Goal: Transaction & Acquisition: Subscribe to service/newsletter

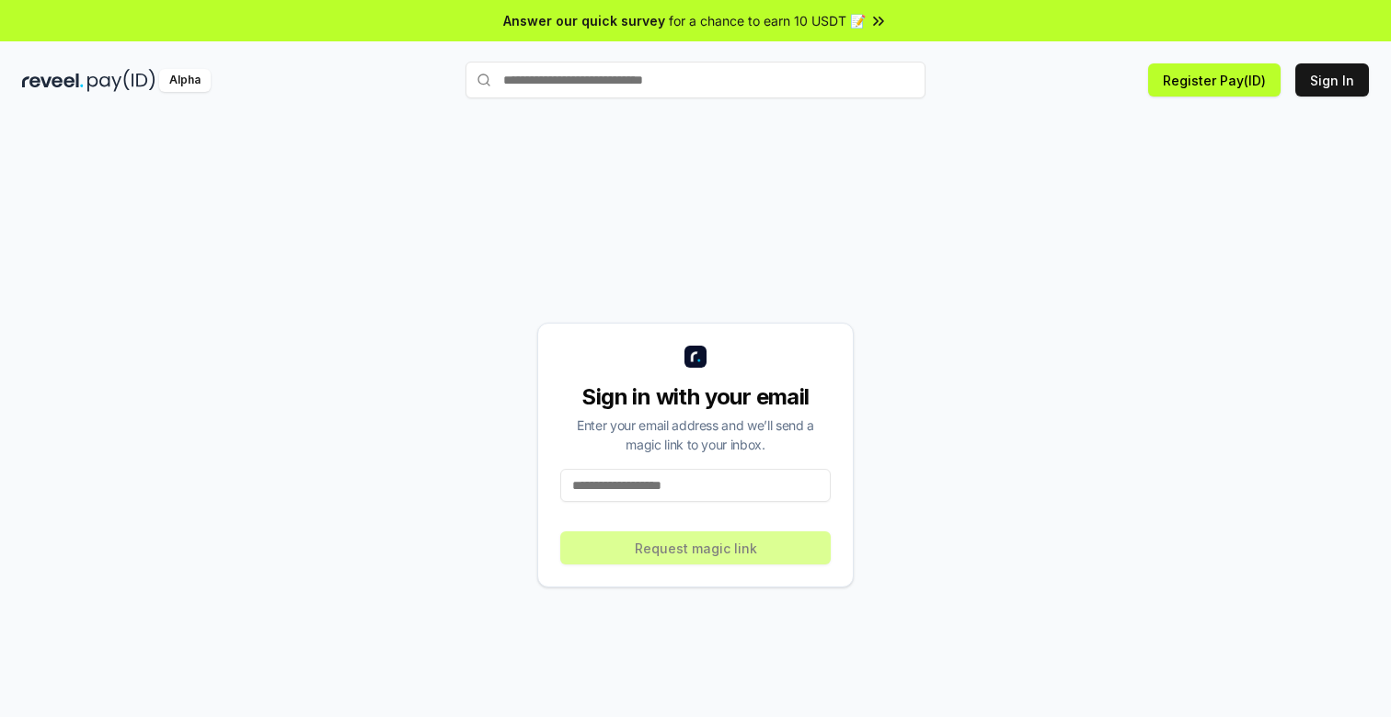
click at [601, 489] on input at bounding box center [695, 485] width 270 height 33
type input "**********"
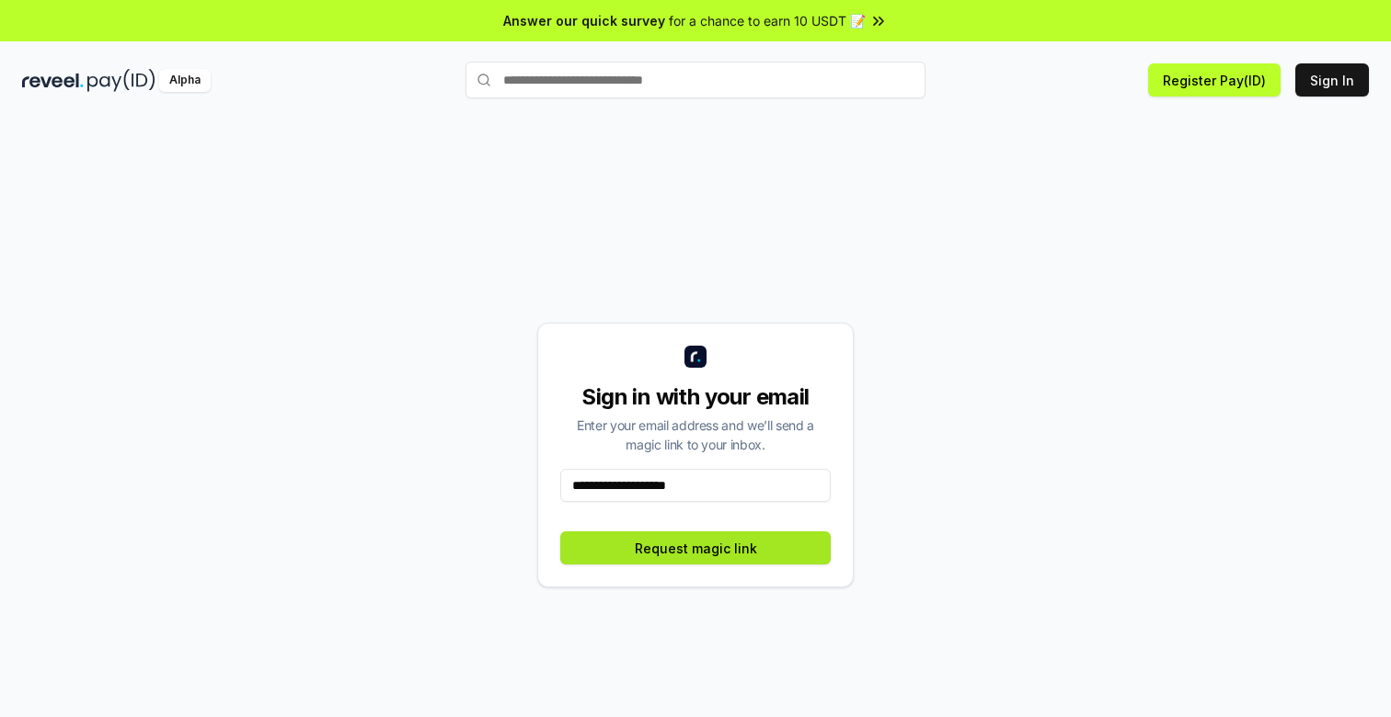
click at [727, 551] on button "Request magic link" at bounding box center [695, 548] width 270 height 33
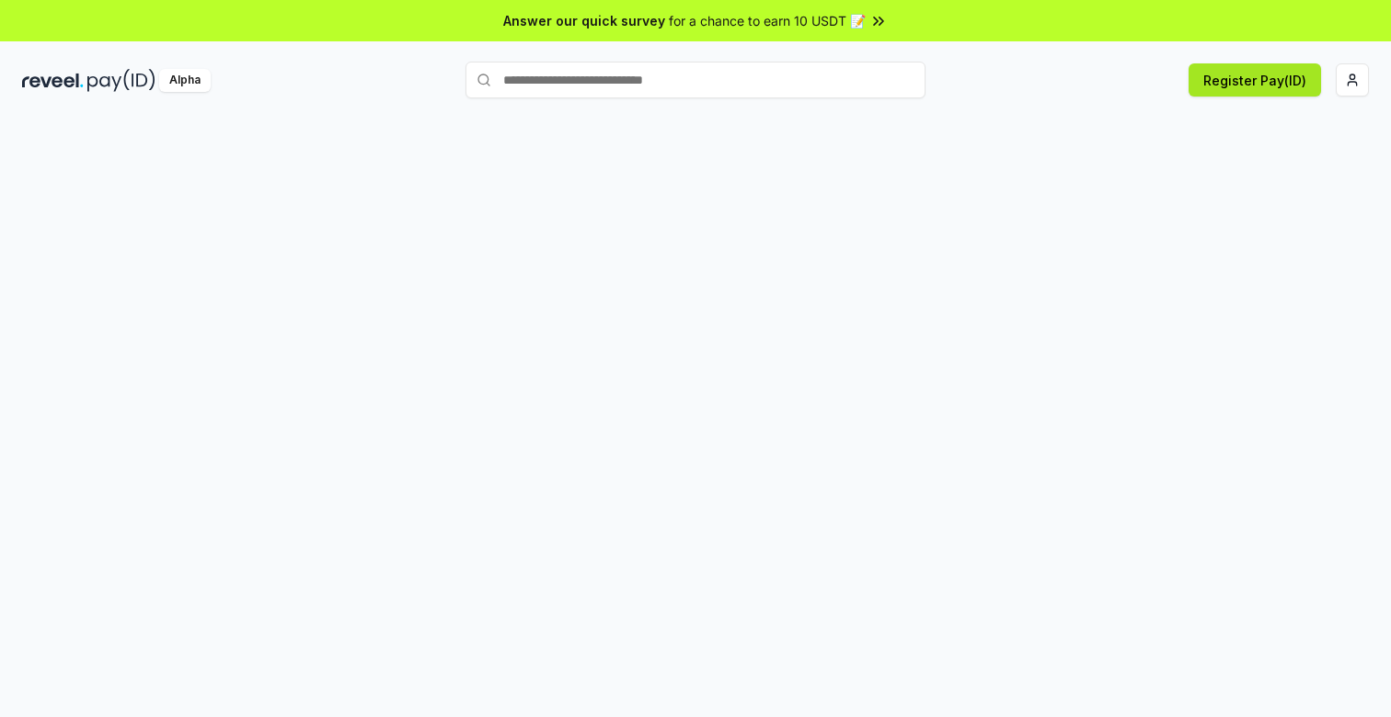
click at [1243, 71] on button "Register Pay(ID)" at bounding box center [1254, 79] width 132 height 33
click at [1360, 78] on html "Answer our quick survey for a chance to earn 10 USDT 📝 Alpha Register Pay(ID)" at bounding box center [695, 358] width 1391 height 717
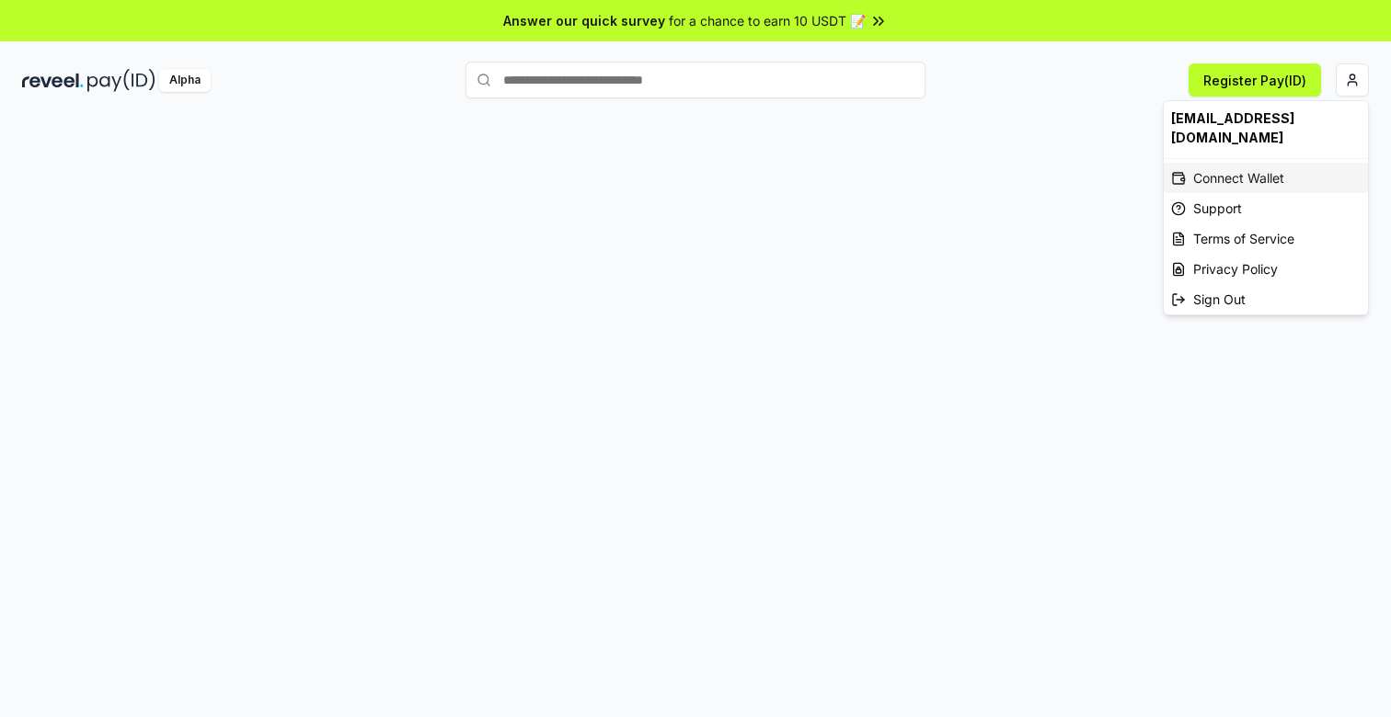
click at [1243, 163] on div "Connect Wallet" at bounding box center [1265, 178] width 204 height 30
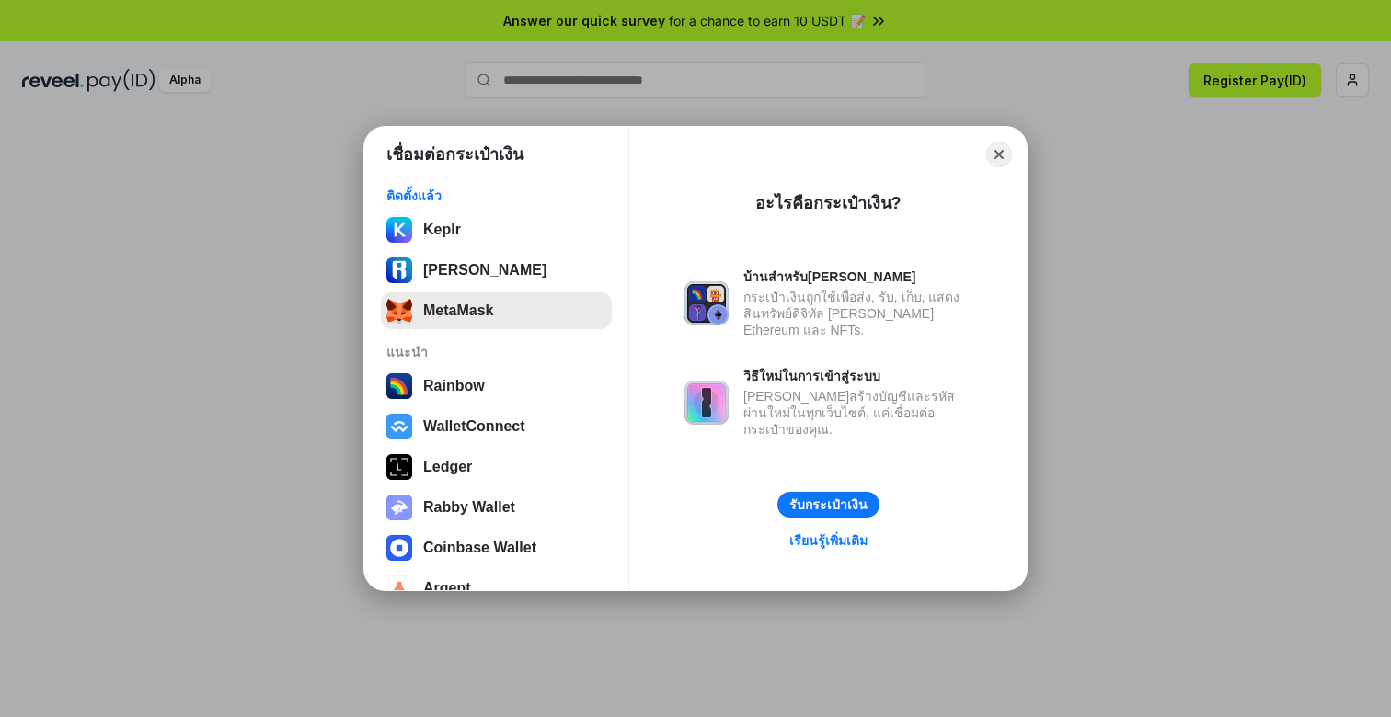
click at [514, 311] on button "MetaMask" at bounding box center [496, 310] width 231 height 37
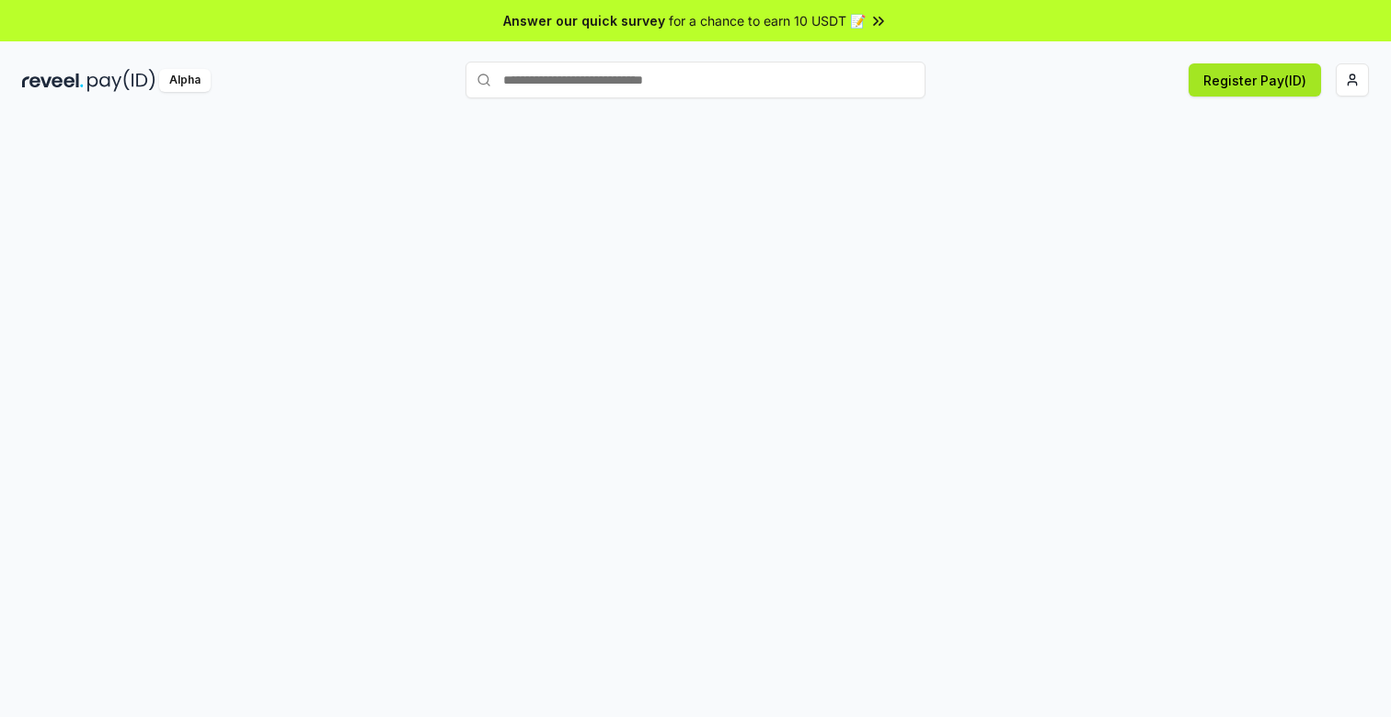
click at [1207, 76] on button "Register Pay(ID)" at bounding box center [1254, 79] width 132 height 33
click at [1218, 87] on button "Register Pay(ID)" at bounding box center [1254, 79] width 132 height 33
click at [151, 84] on img at bounding box center [121, 80] width 68 height 23
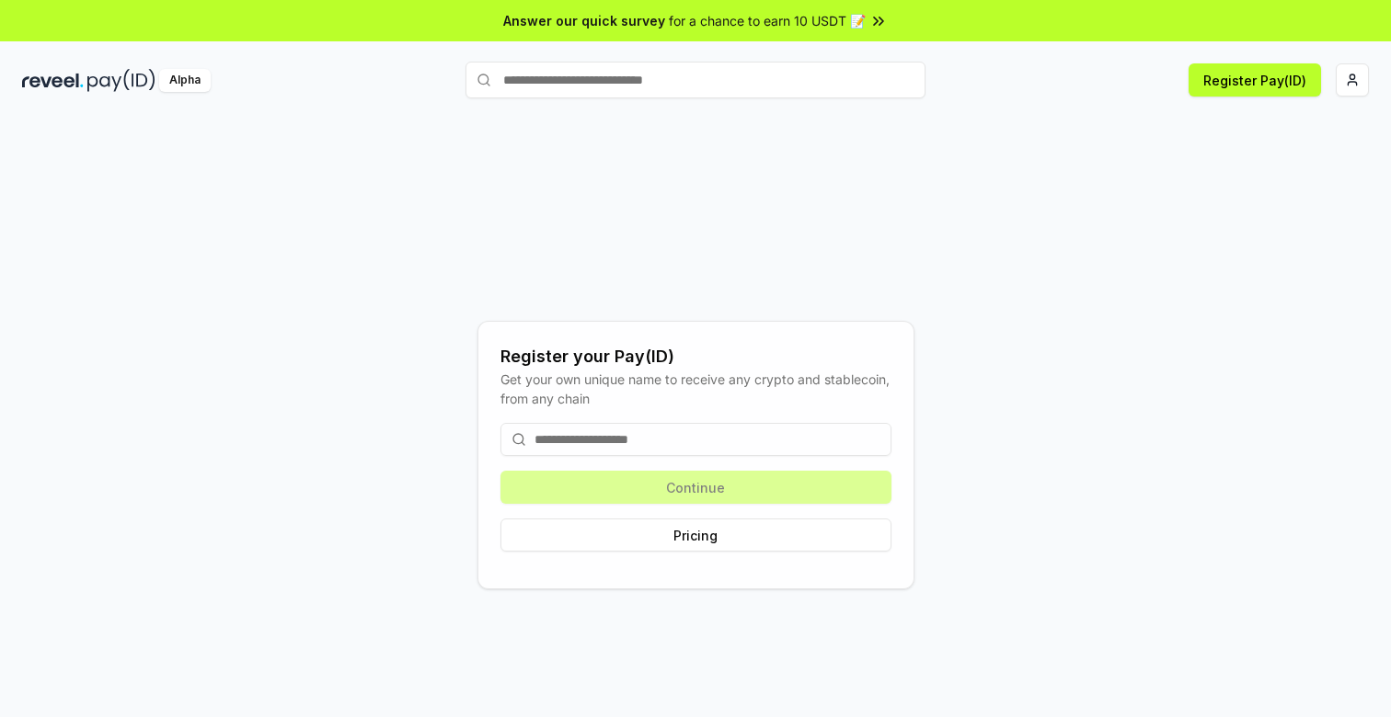
click at [707, 436] on input at bounding box center [695, 439] width 391 height 33
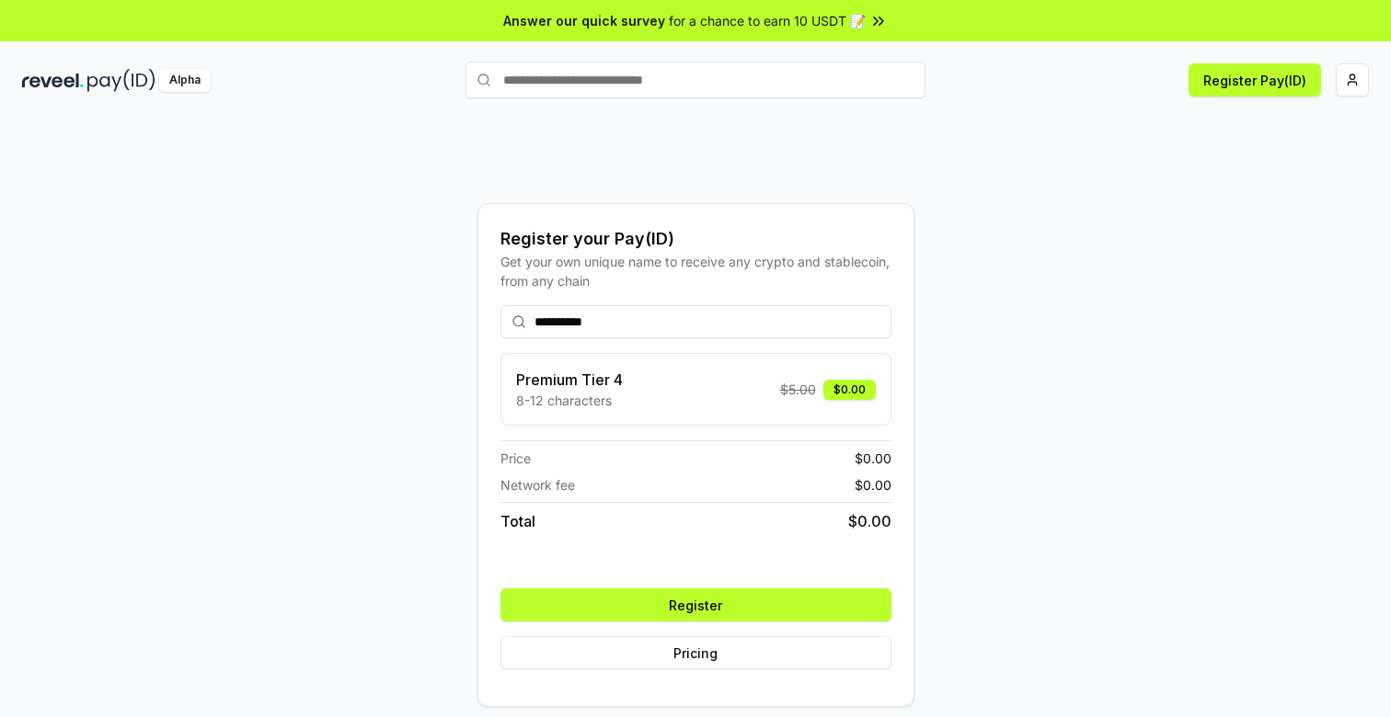
type input "**********"
click at [750, 599] on button "Register" at bounding box center [695, 605] width 391 height 33
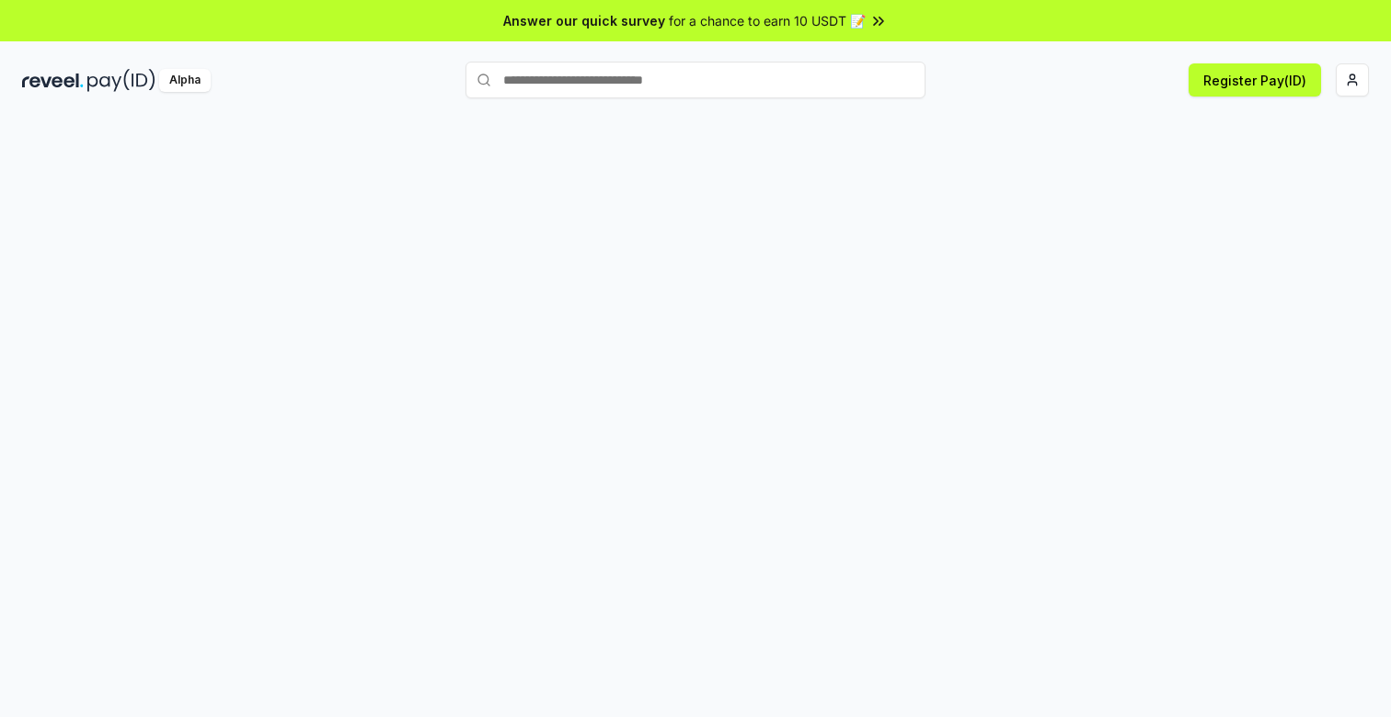
click at [564, 303] on div at bounding box center [695, 437] width 1391 height 666
click at [602, 91] on input "text" at bounding box center [695, 80] width 460 height 37
click at [155, 80] on div "Alpha" at bounding box center [243, 80] width 443 height 23
click at [1243, 71] on button "Register Pay(ID)" at bounding box center [1254, 79] width 132 height 33
click at [1236, 77] on button "Register Pay(ID)" at bounding box center [1254, 79] width 132 height 33
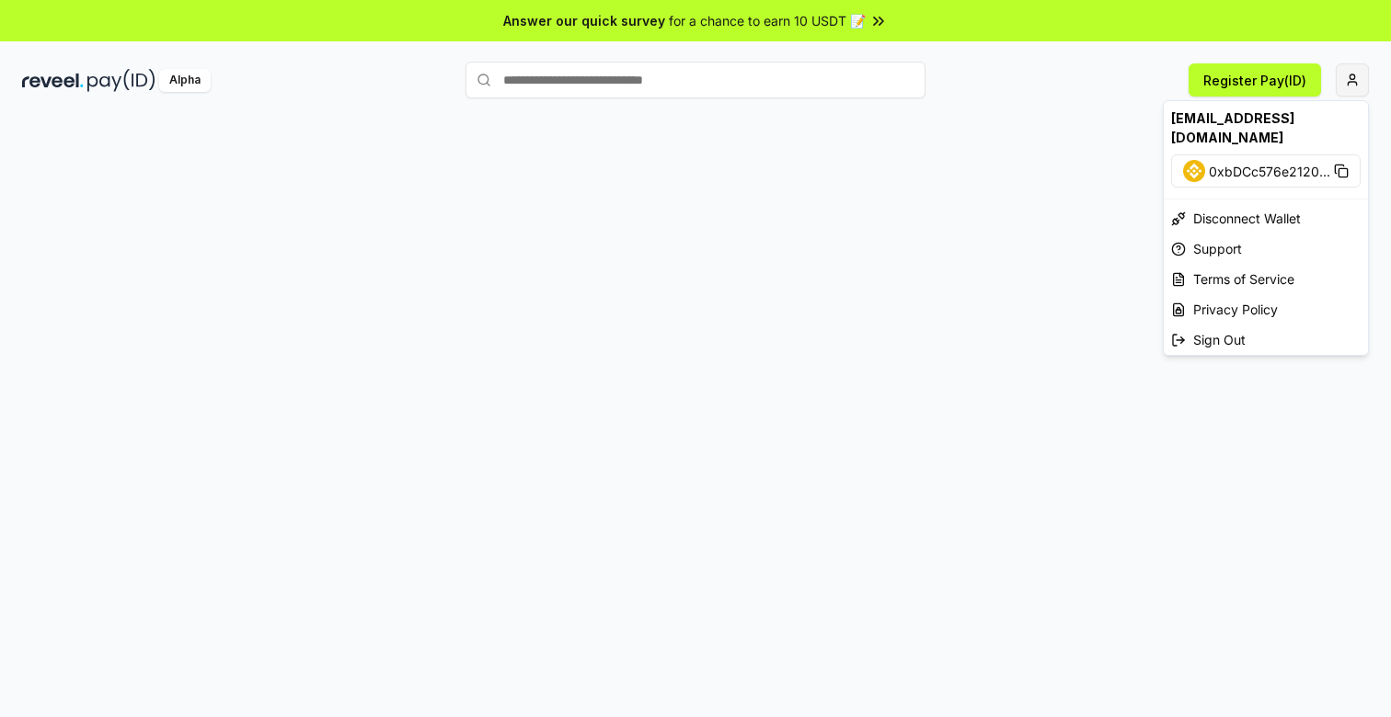
click at [1348, 75] on html "Answer our quick survey for a chance to earn 10 USDT 📝 Alpha Register Pay(ID) s…" at bounding box center [695, 358] width 1391 height 717
click at [1077, 131] on html "Answer our quick survey for a chance to earn 10 USDT 📝 Alpha Register Pay(ID) s…" at bounding box center [695, 358] width 1391 height 717
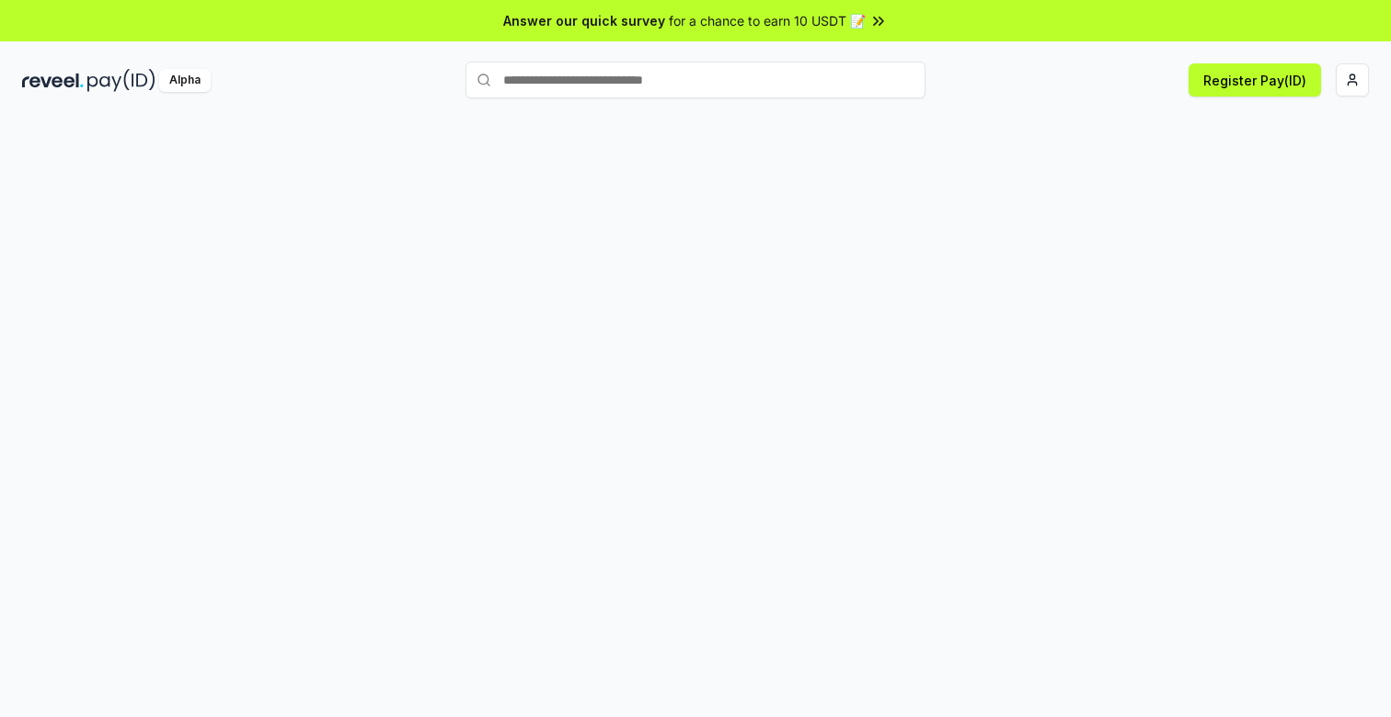
click at [678, 80] on input "text" at bounding box center [695, 80] width 460 height 37
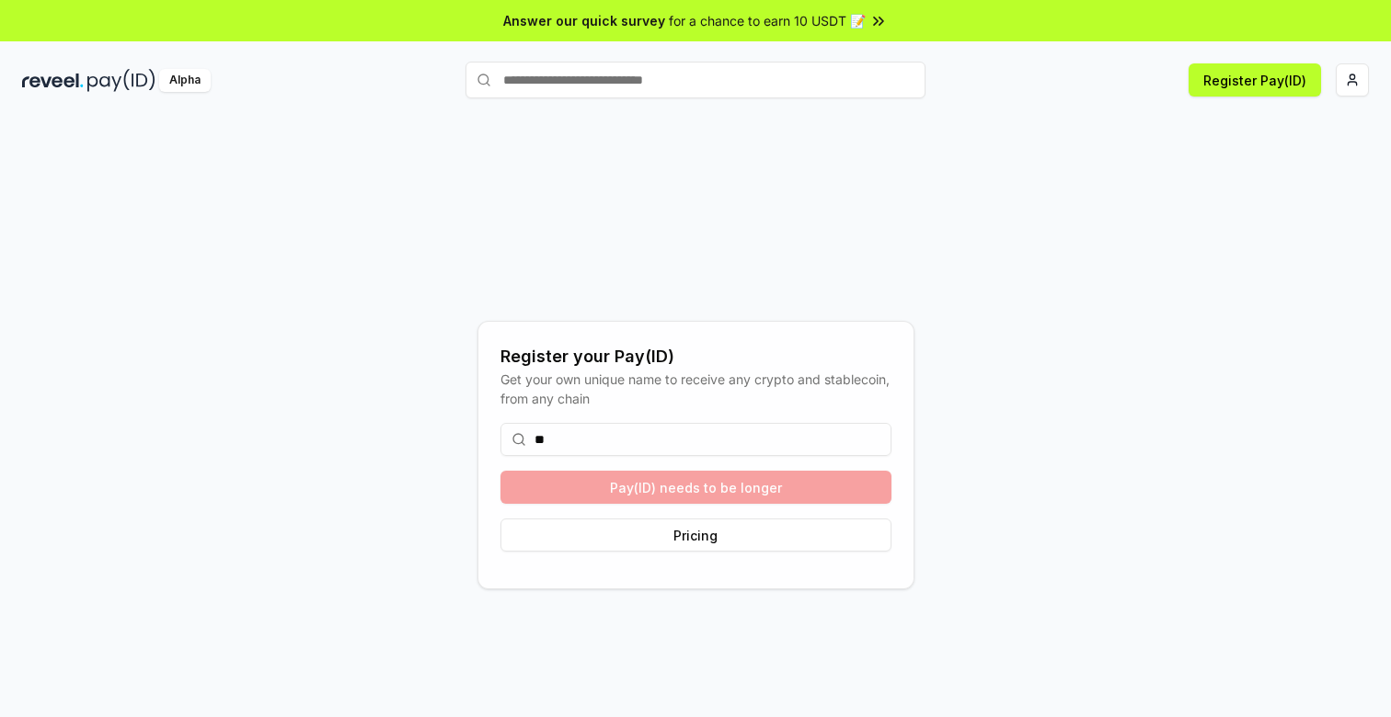
type input "*"
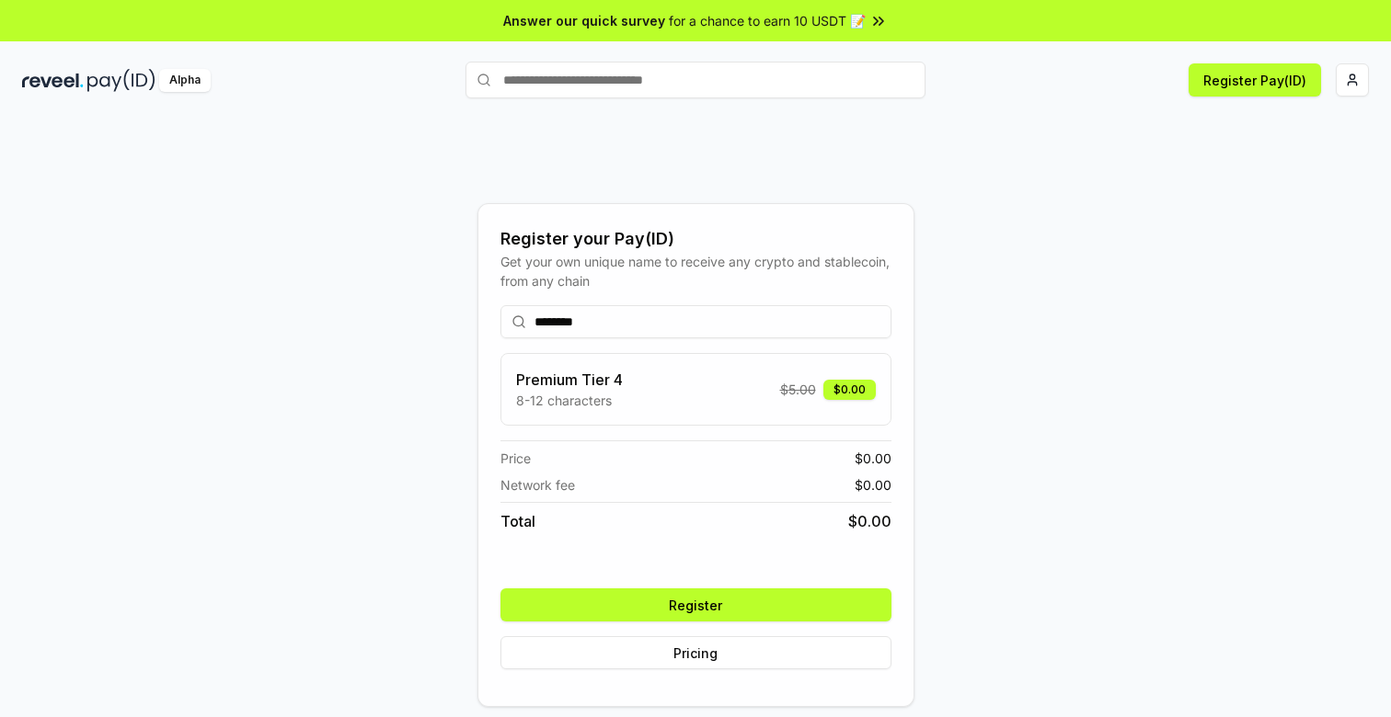
type input "********"
click at [716, 605] on button "Register" at bounding box center [695, 605] width 391 height 33
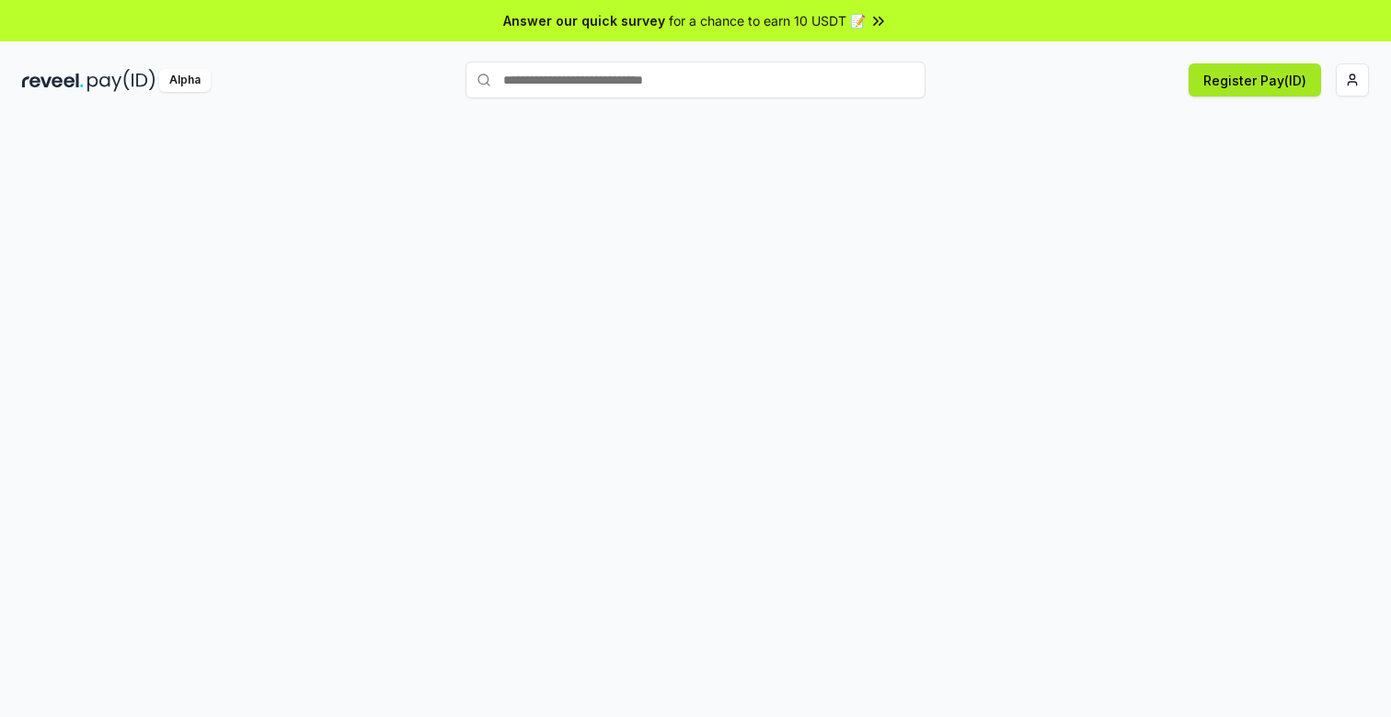
click at [1254, 86] on button "Register Pay(ID)" at bounding box center [1254, 79] width 132 height 33
click at [868, 81] on input "text" at bounding box center [695, 80] width 460 height 37
